Goal: Check status: Check status

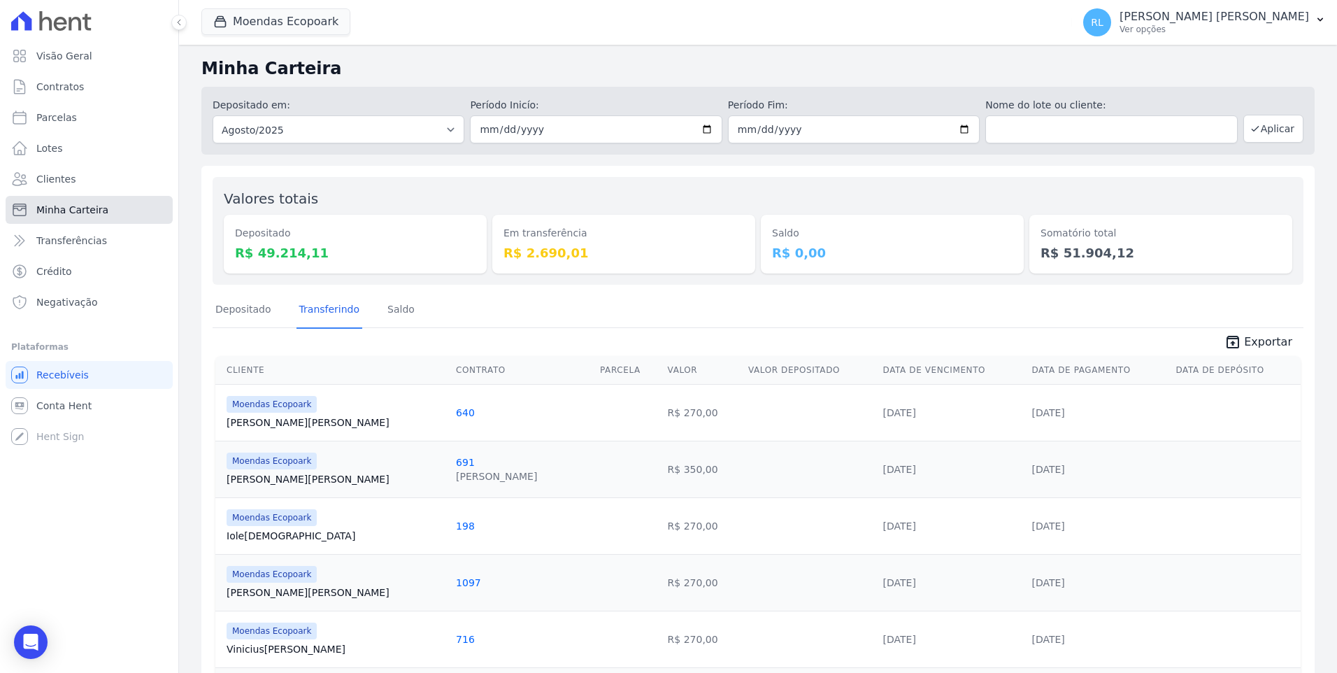
click at [115, 208] on link "Minha Carteira" at bounding box center [89, 210] width 167 height 28
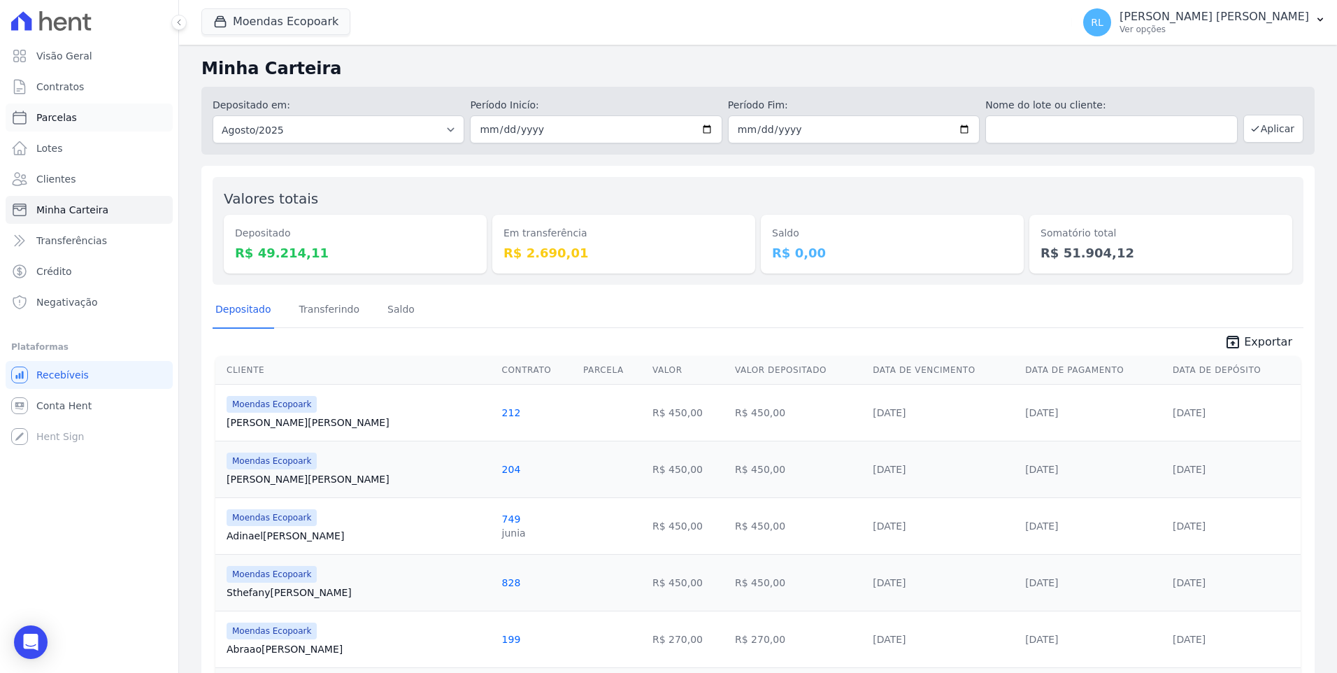
click at [73, 110] on link "Parcelas" at bounding box center [89, 117] width 167 height 28
select select
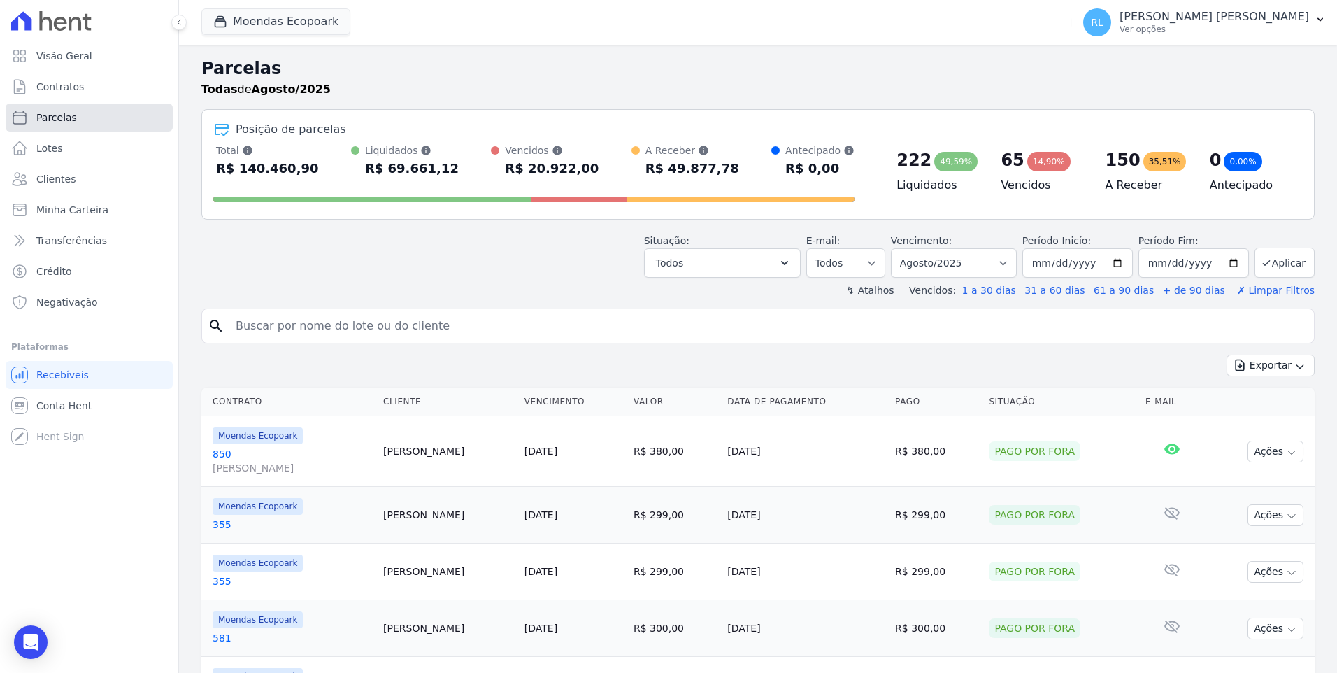
click at [69, 120] on span "Parcelas" at bounding box center [56, 117] width 41 height 14
select select
click at [90, 212] on span "Minha Carteira" at bounding box center [72, 210] width 72 height 14
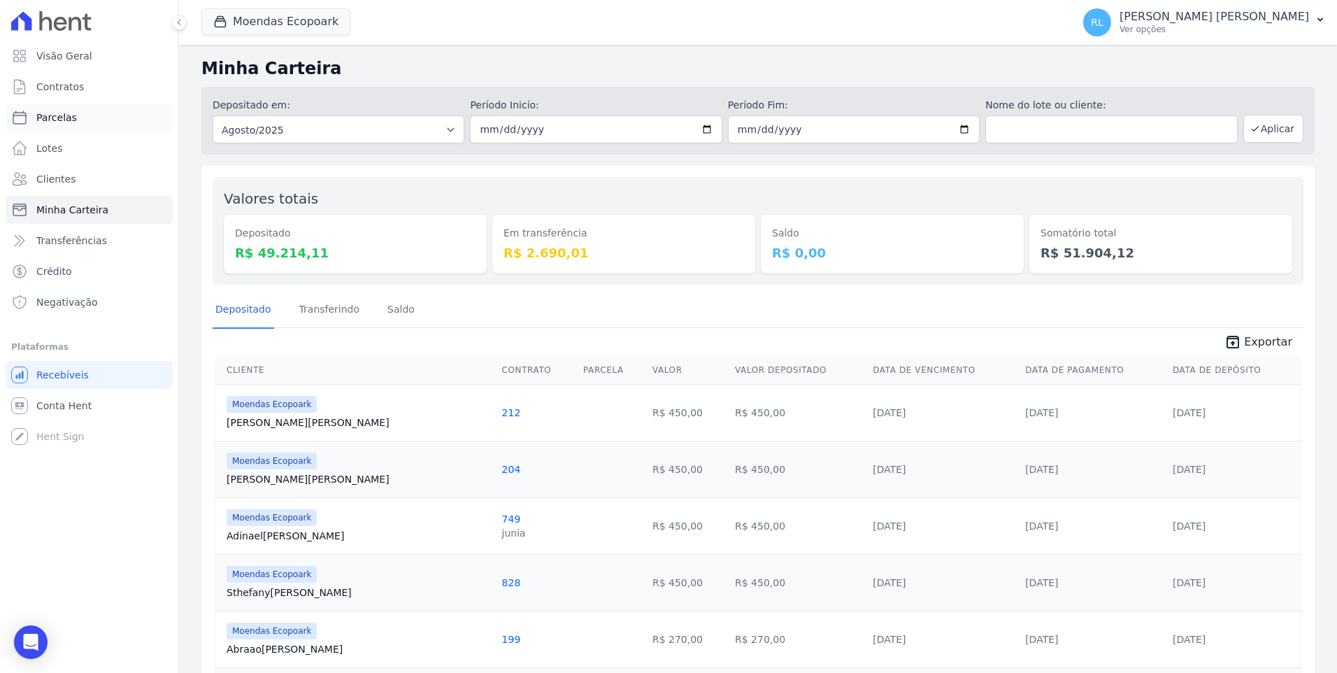
click at [77, 117] on link "Parcelas" at bounding box center [89, 117] width 167 height 28
select select
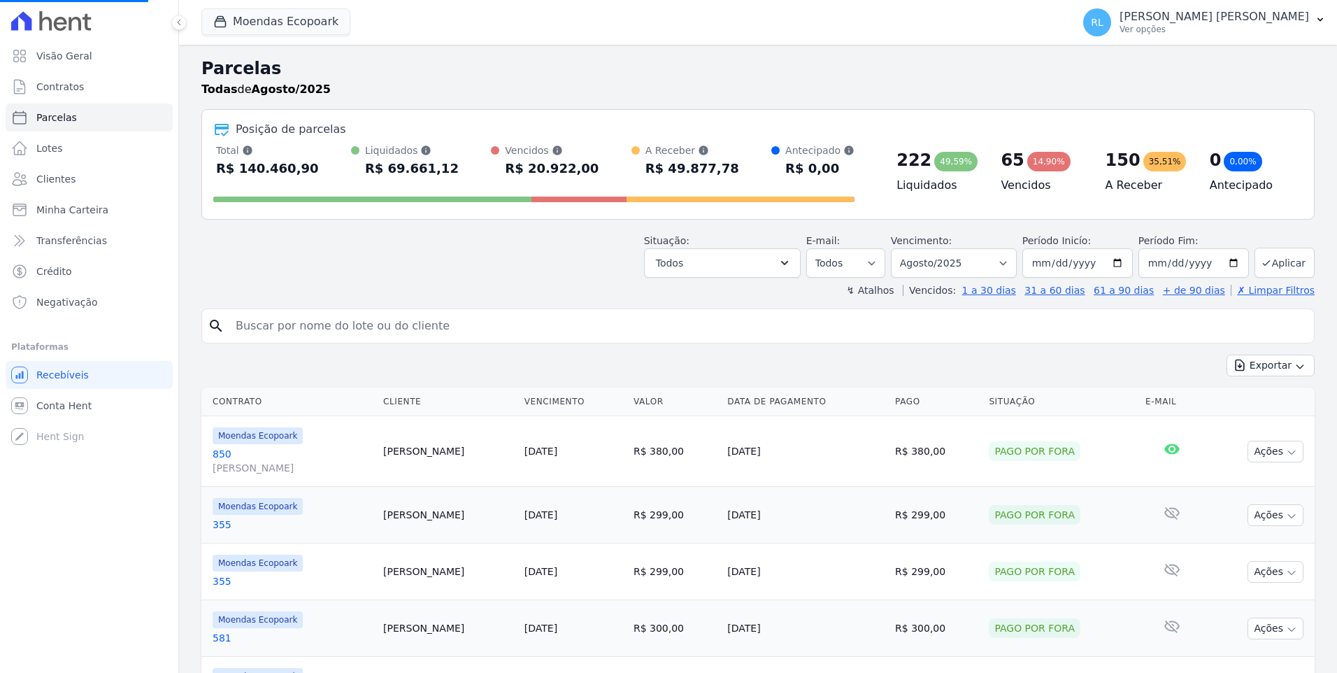
click at [313, 327] on input "search" at bounding box center [767, 326] width 1081 height 28
select select
click at [313, 327] on input "search" at bounding box center [767, 326] width 1081 height 28
type input "ordiley"
select select
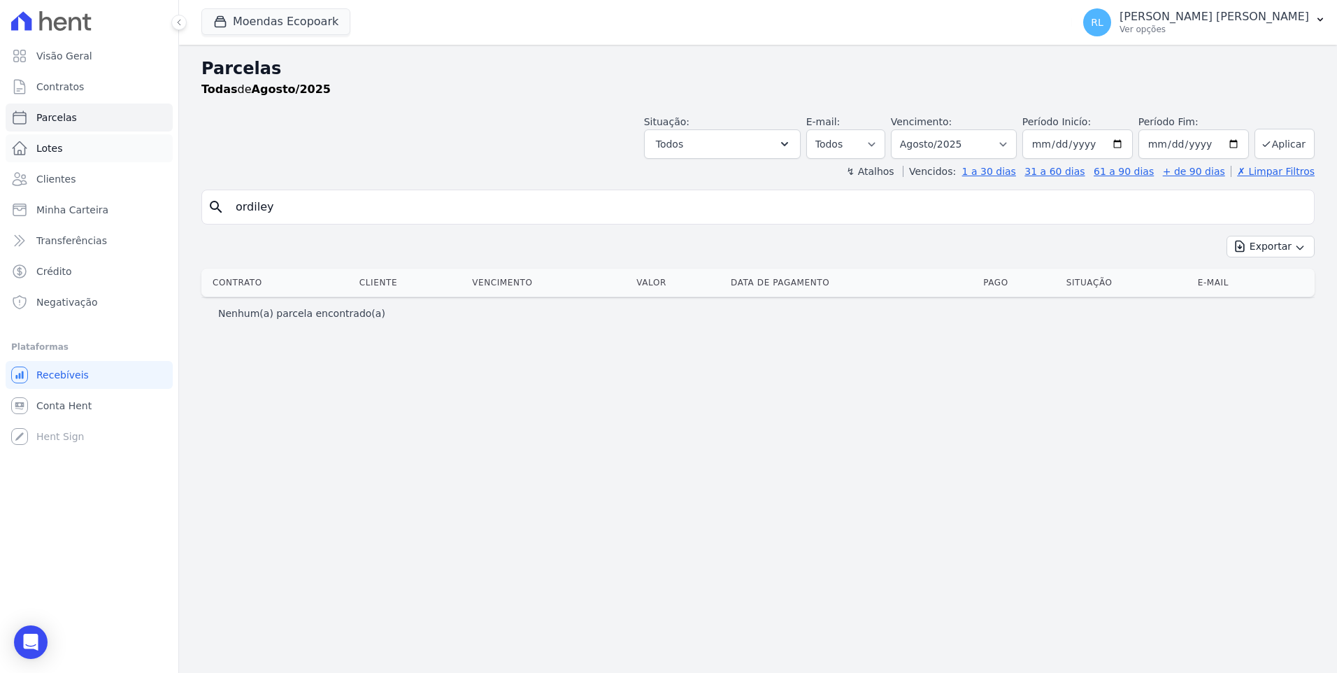
drag, startPoint x: 315, startPoint y: 215, endPoint x: 106, endPoint y: 141, distance: 220.9
click at [106, 141] on div "Visão Geral Contratos [GEOGRAPHIC_DATA] Lotes Clientes Minha Carteira Transferê…" at bounding box center [668, 336] width 1337 height 673
type input "odirley"
select select
